Goal: Entertainment & Leisure: Consume media (video, audio)

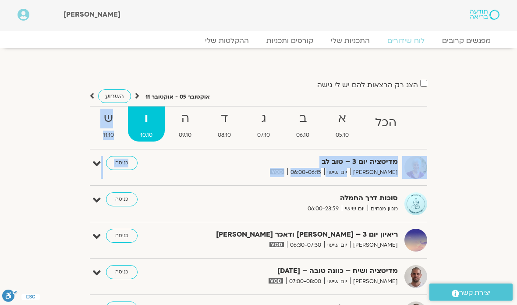
click at [460, 144] on div "הצג רק הרצאות להם יש [PERSON_NAME] גישה [DATE] - [DATE] השבוע להציג אירועים שפת…" at bounding box center [258, 299] width 491 height 441
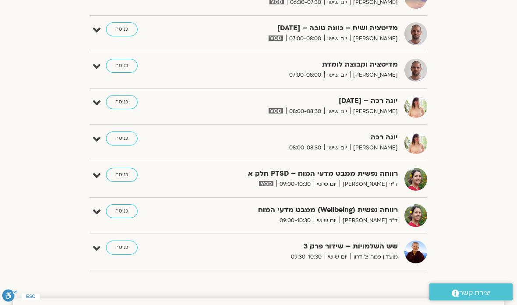
scroll to position [267, 0]
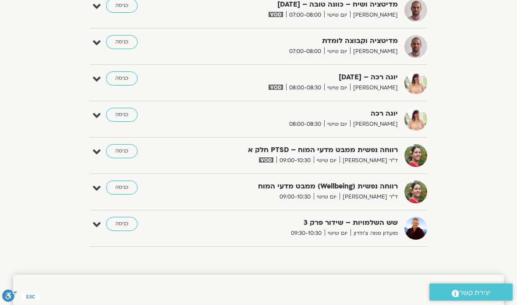
click at [115, 157] on link "כניסה" at bounding box center [122, 151] width 32 height 14
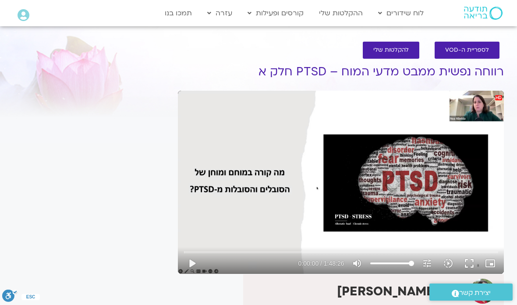
click at [189, 267] on button "play_arrow" at bounding box center [192, 263] width 21 height 21
click at [468, 264] on button "fullscreen" at bounding box center [469, 263] width 21 height 21
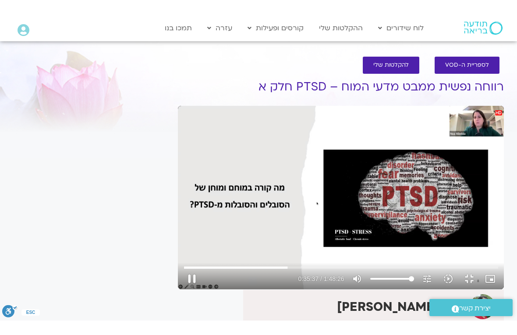
scroll to position [11, 0]
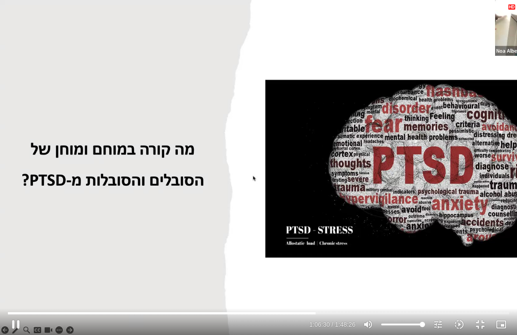
click at [24, 305] on button "pause" at bounding box center [15, 324] width 21 height 21
click at [11, 305] on button "play_arrow" at bounding box center [15, 324] width 21 height 21
click at [481, 305] on button "fullscreen_exit" at bounding box center [480, 324] width 21 height 21
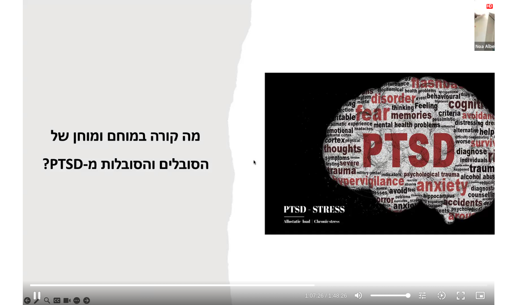
scroll to position [0, 0]
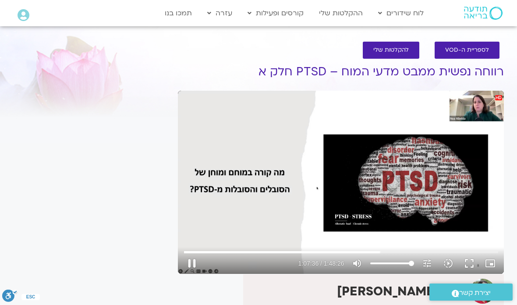
click at [476, 264] on button "fullscreen" at bounding box center [469, 263] width 21 height 21
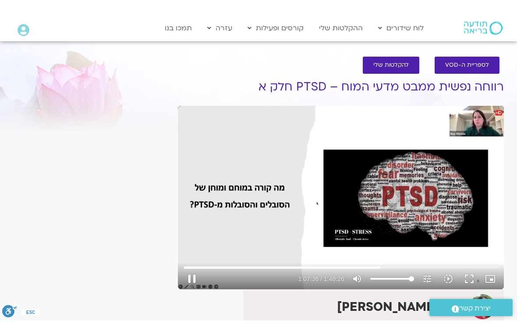
scroll to position [11, 0]
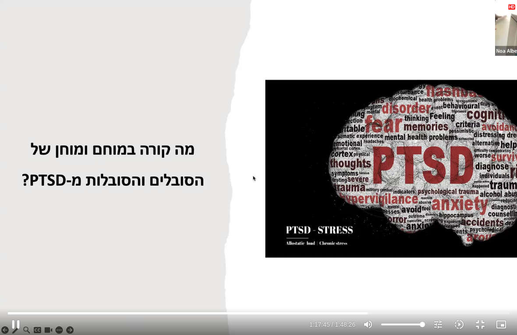
click at [482, 305] on button "fullscreen_exit" at bounding box center [480, 324] width 21 height 21
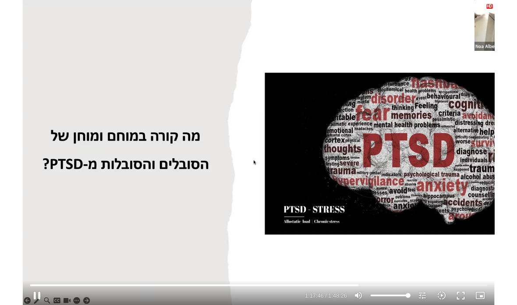
scroll to position [0, 0]
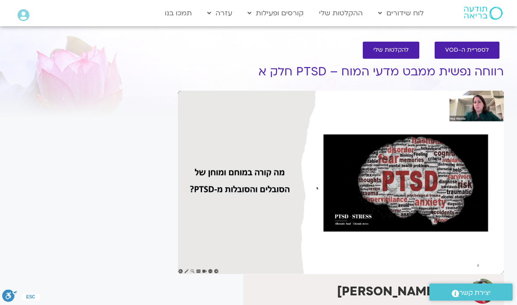
click at [130, 196] on div "It seems we can't find what you're looking for. It seems we can't find what you…" at bounding box center [91, 242] width 165 height 384
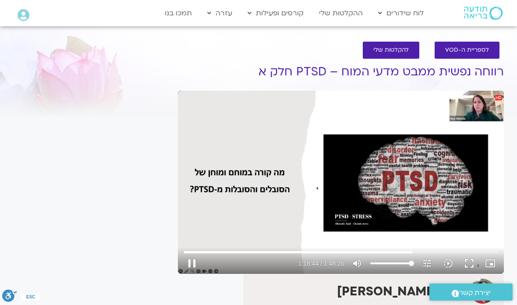
click at [192, 266] on button "pause" at bounding box center [192, 263] width 21 height 21
type input "4724.41463543597"
